Goal: Transaction & Acquisition: Purchase product/service

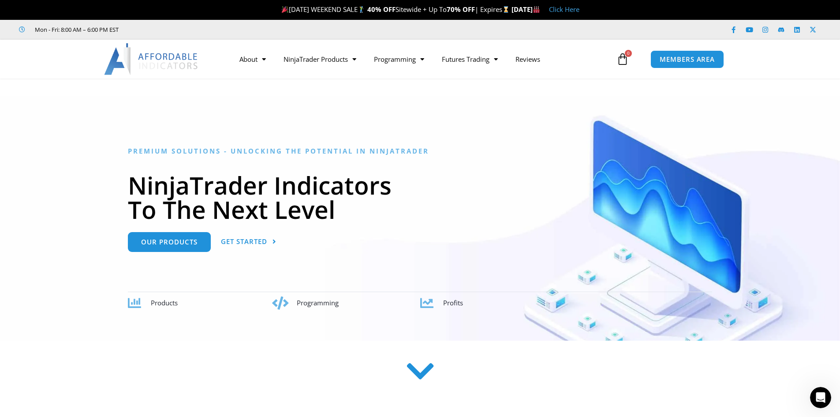
click at [374, 10] on strong "40% OFF" at bounding box center [381, 9] width 28 height 9
click at [579, 10] on link "Click Here" at bounding box center [564, 9] width 30 height 9
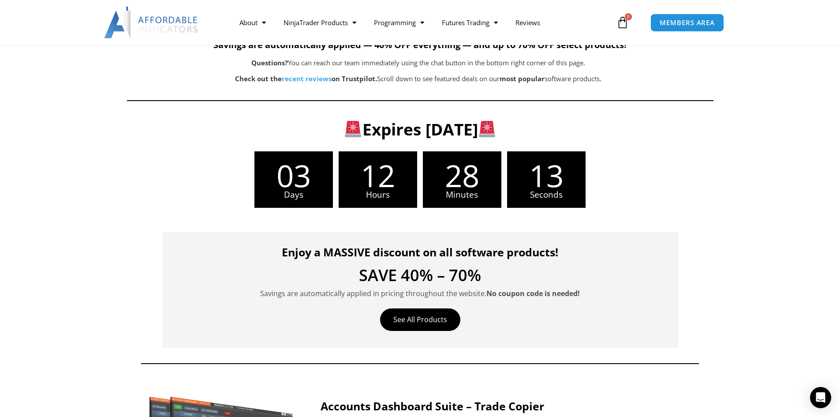
scroll to position [132, 0]
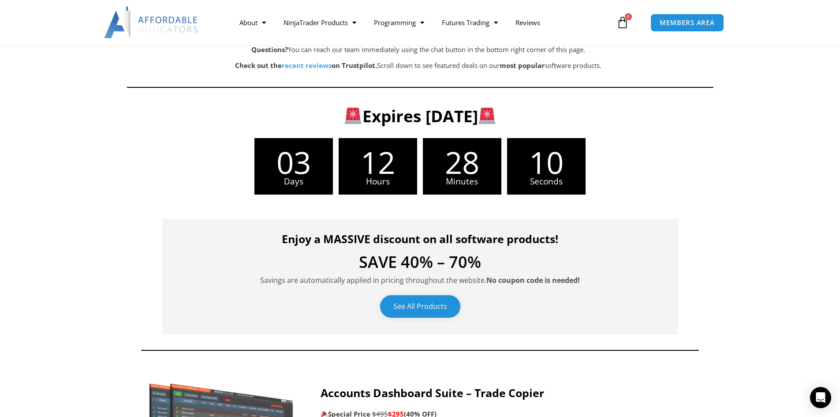
click at [413, 306] on link "See All Products" at bounding box center [420, 306] width 80 height 22
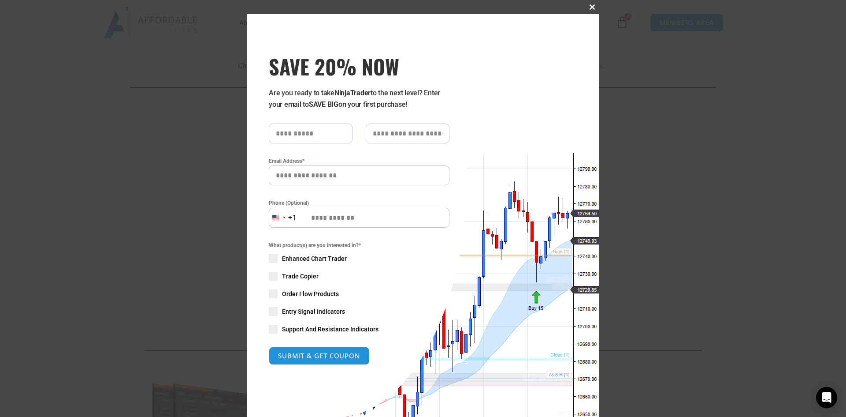
click at [586, 2] on button "Close this module" at bounding box center [592, 7] width 14 height 14
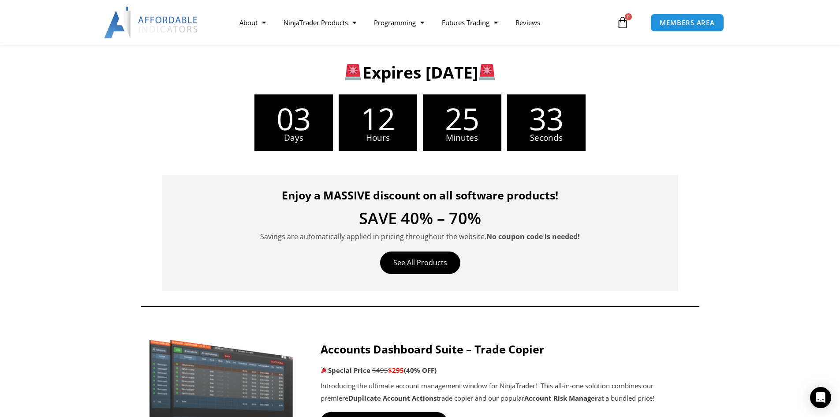
scroll to position [176, 0]
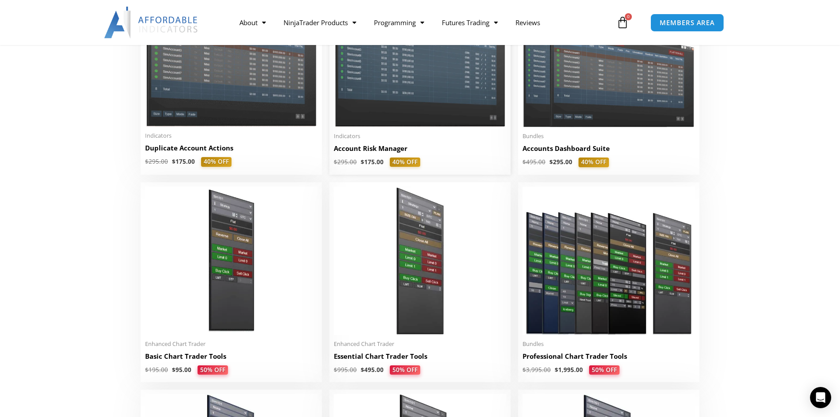
scroll to position [220, 0]
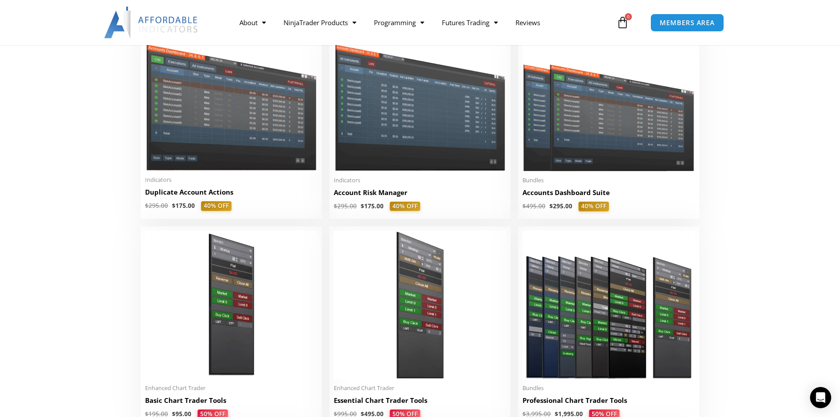
drag, startPoint x: 67, startPoint y: 186, endPoint x: 72, endPoint y: 186, distance: 5.3
click at [378, 139] on img at bounding box center [420, 101] width 172 height 137
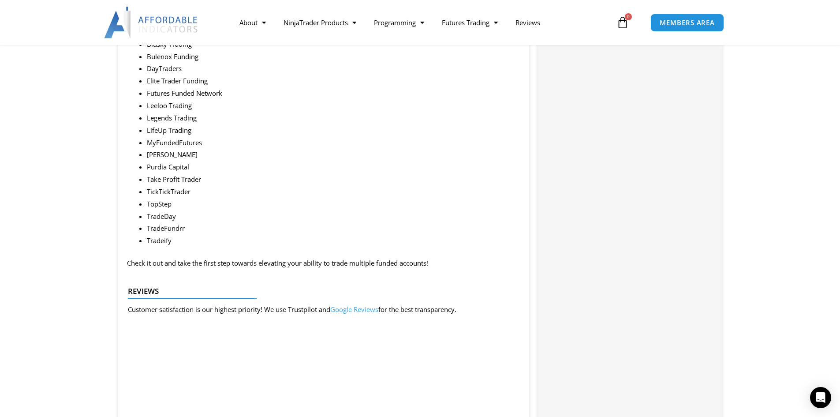
scroll to position [1278, 0]
